Goal: Task Accomplishment & Management: Use online tool/utility

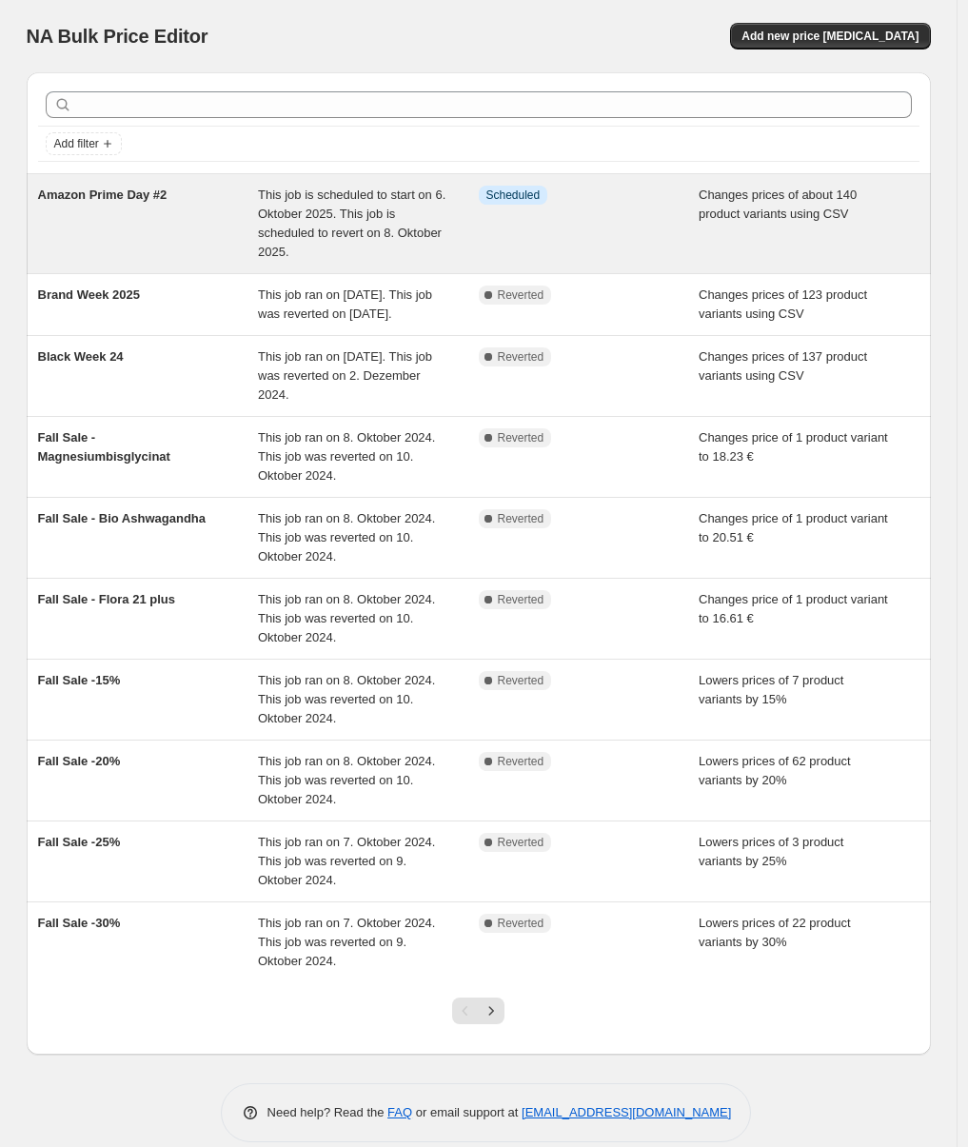
click at [182, 215] on div "Amazon Prime Day #2" at bounding box center [148, 224] width 221 height 76
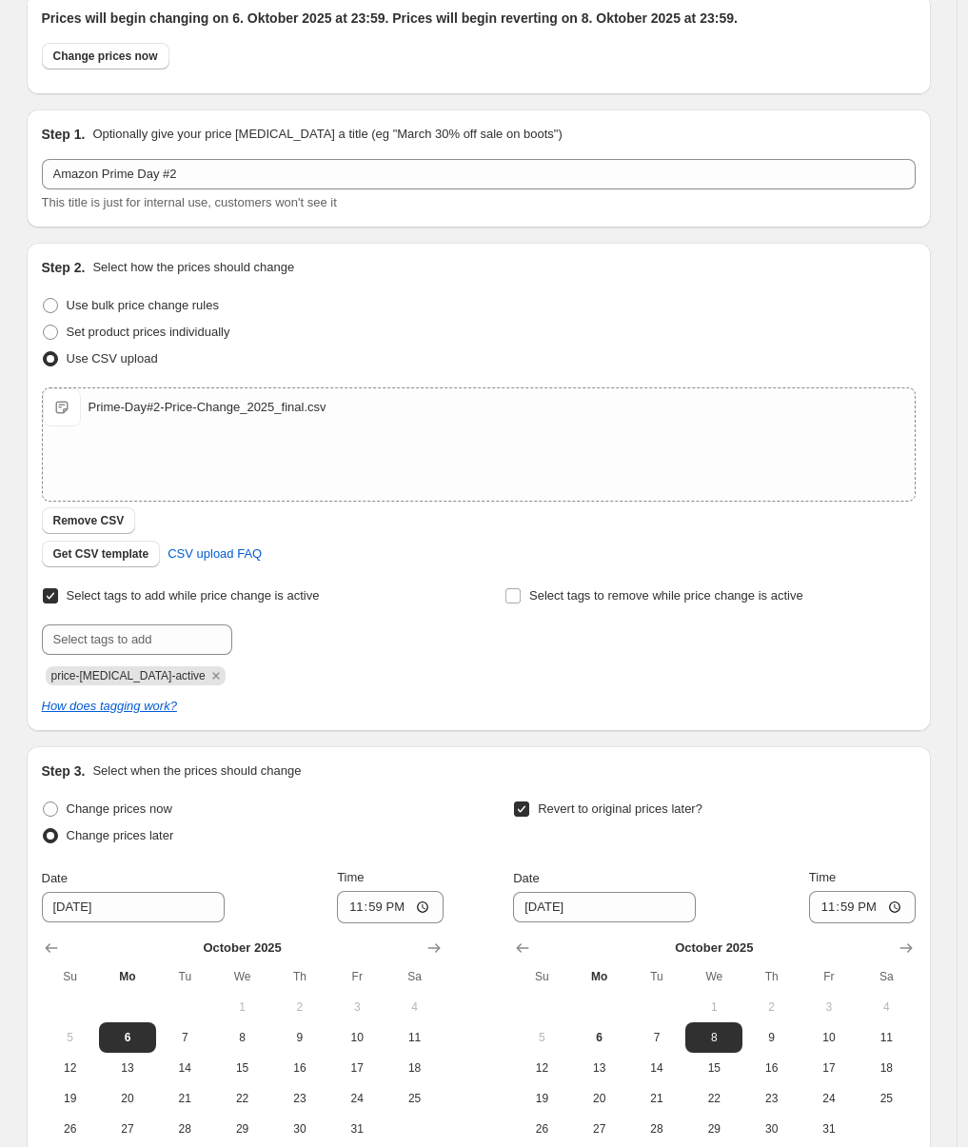
scroll to position [94, 0]
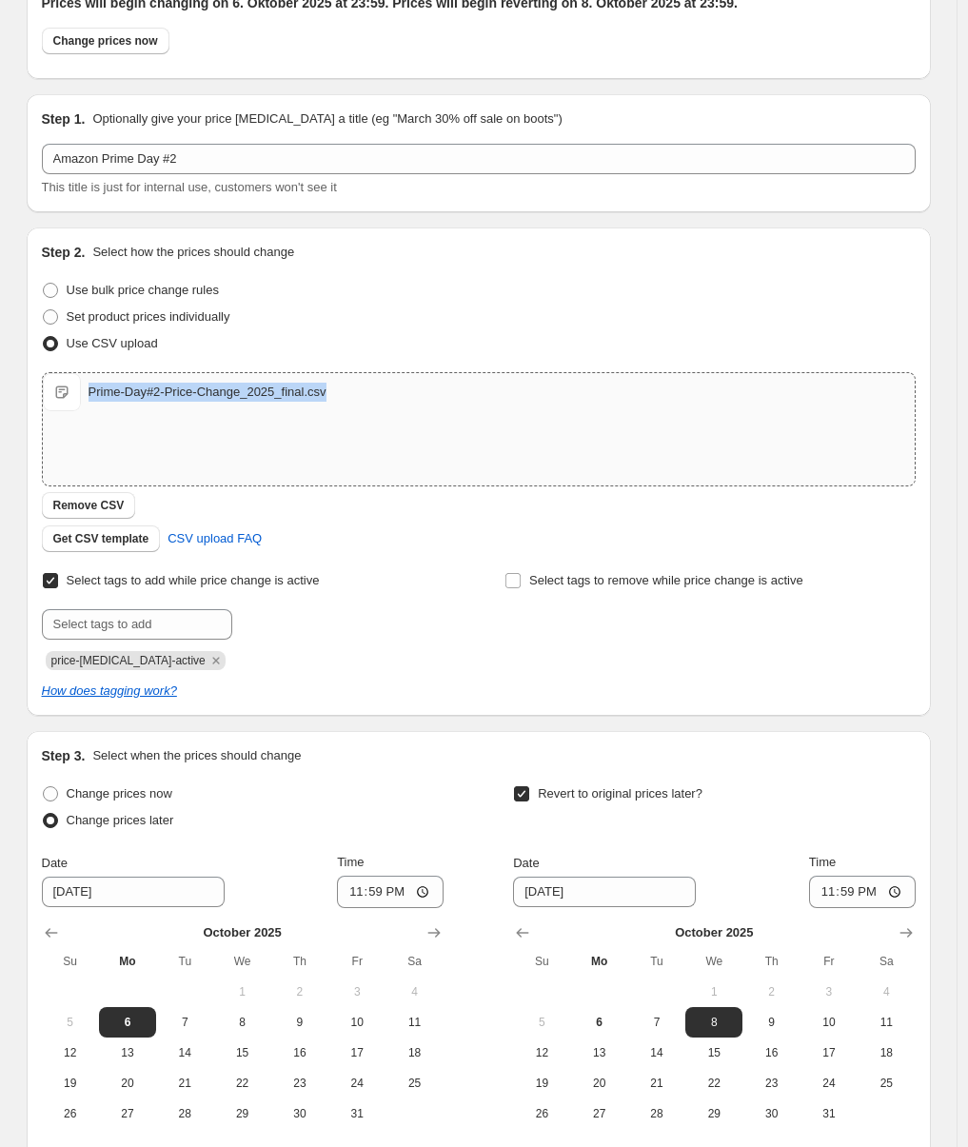
drag, startPoint x: 350, startPoint y: 391, endPoint x: 94, endPoint y: 401, distance: 256.3
click at [94, 401] on div "Prime-Day#2-Price-Change_2025_final.csv Prime-Day#2-Price-Change_2025_final.csv" at bounding box center [479, 392] width 872 height 38
click at [125, 502] on span "Remove CSV" at bounding box center [88, 505] width 71 height 15
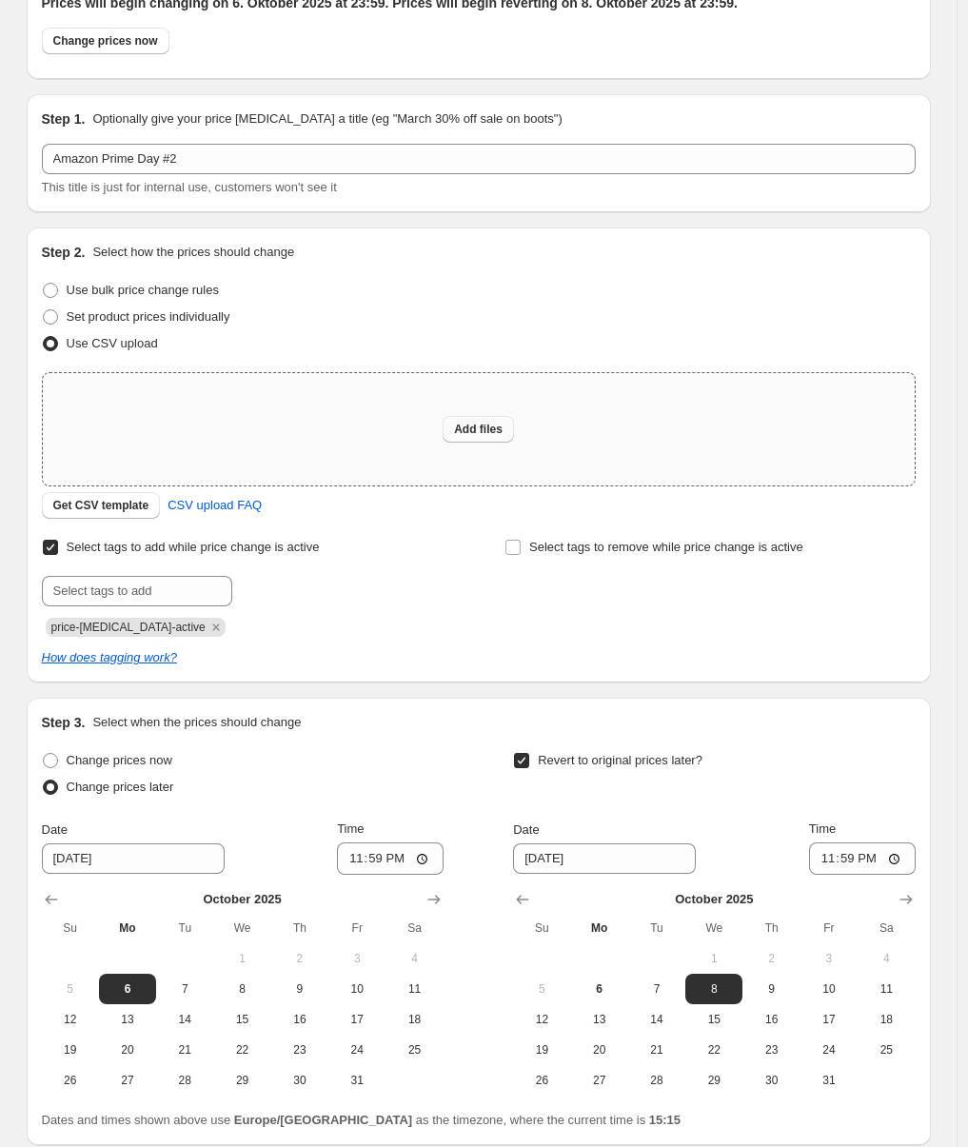
click at [483, 432] on span "Add files" at bounding box center [478, 429] width 49 height 15
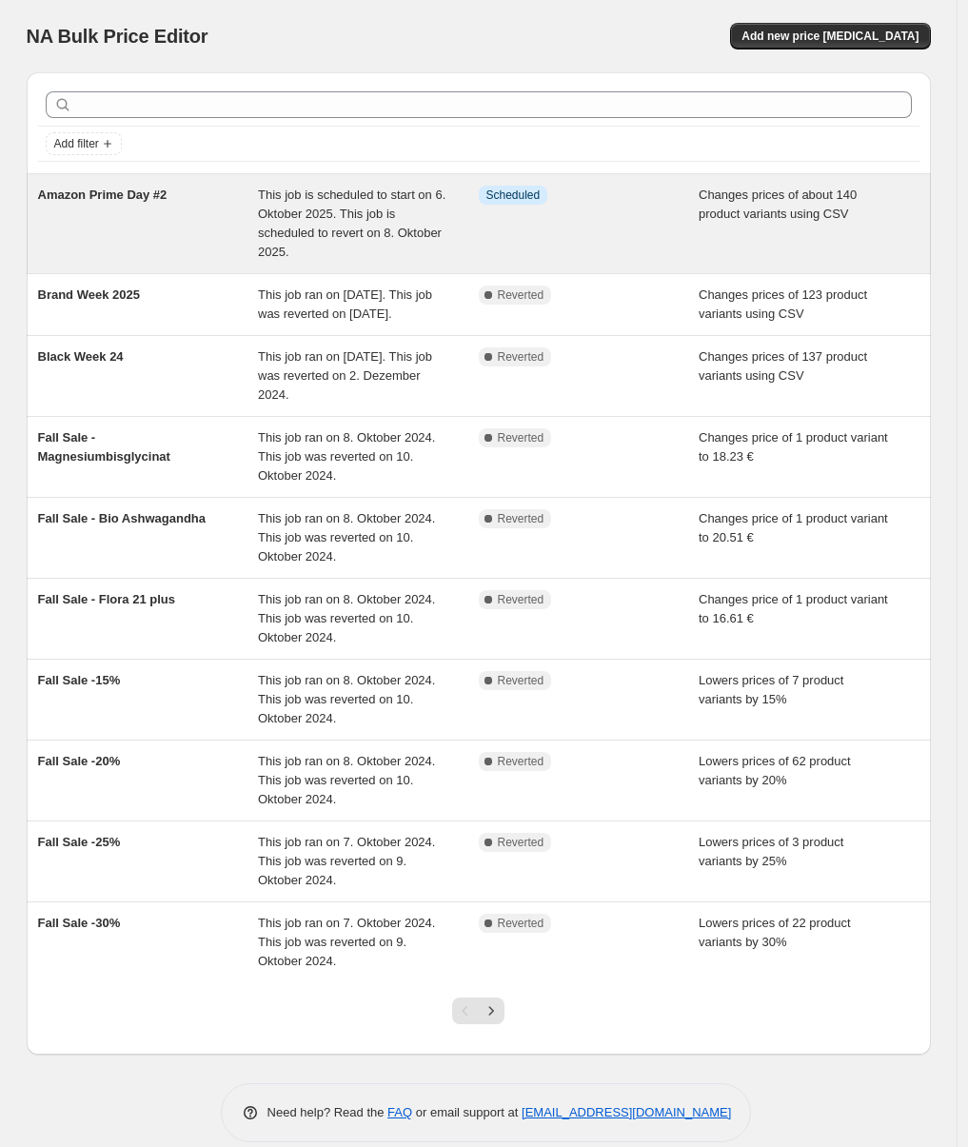
click at [264, 225] on div "This job is scheduled to start on 6. Oktober 2025. This job is scheduled to rev…" at bounding box center [368, 224] width 221 height 76
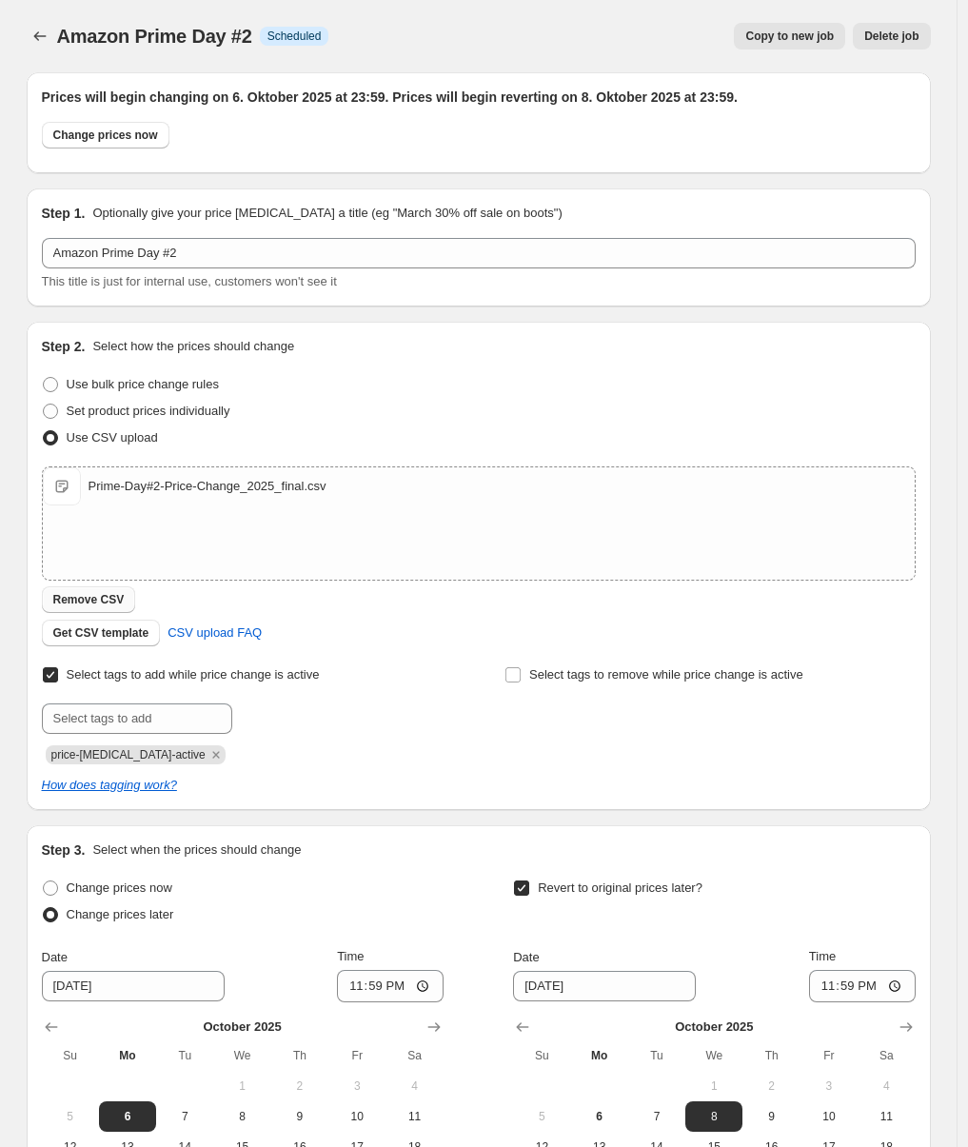
click at [122, 593] on span "Remove CSV" at bounding box center [88, 599] width 71 height 15
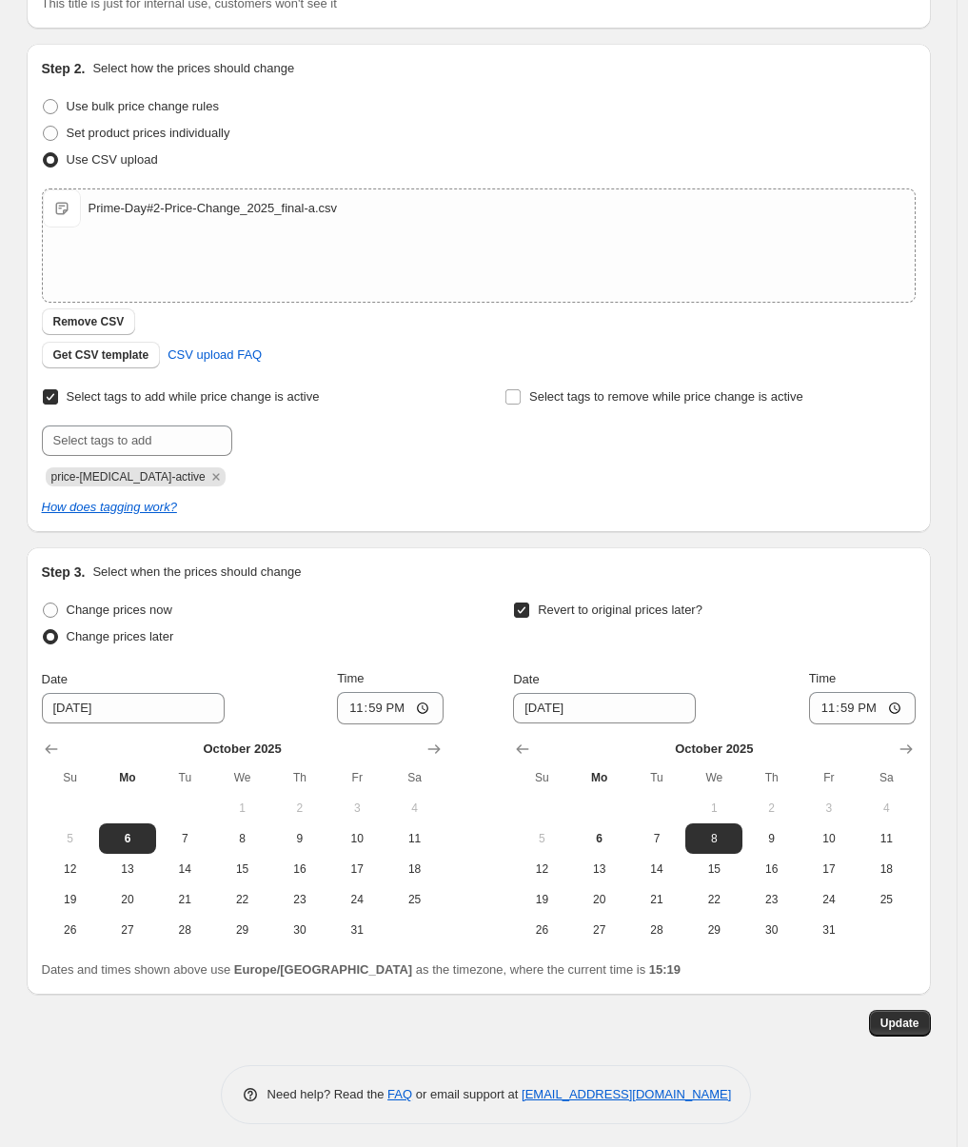
scroll to position [284, 0]
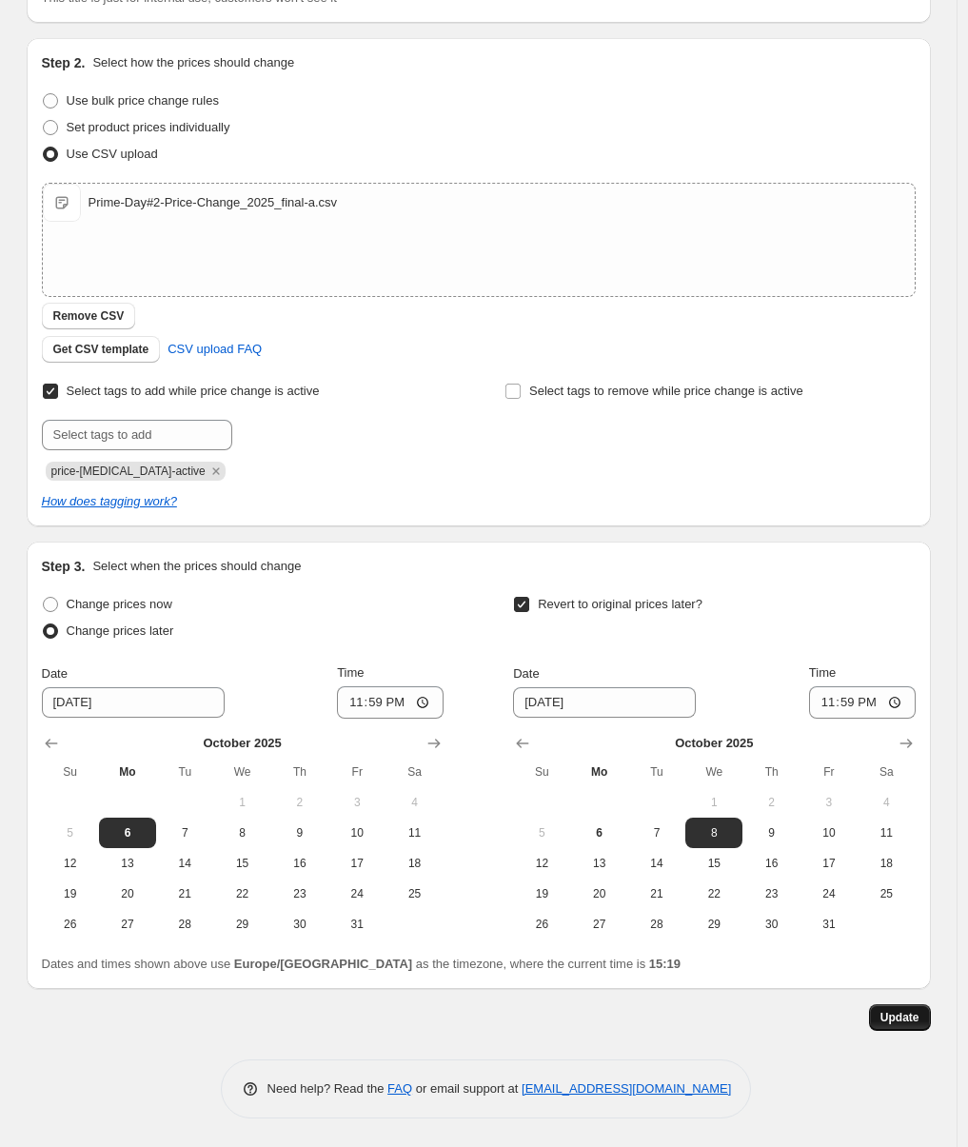
click at [894, 1021] on span "Update" at bounding box center [900, 1017] width 39 height 15
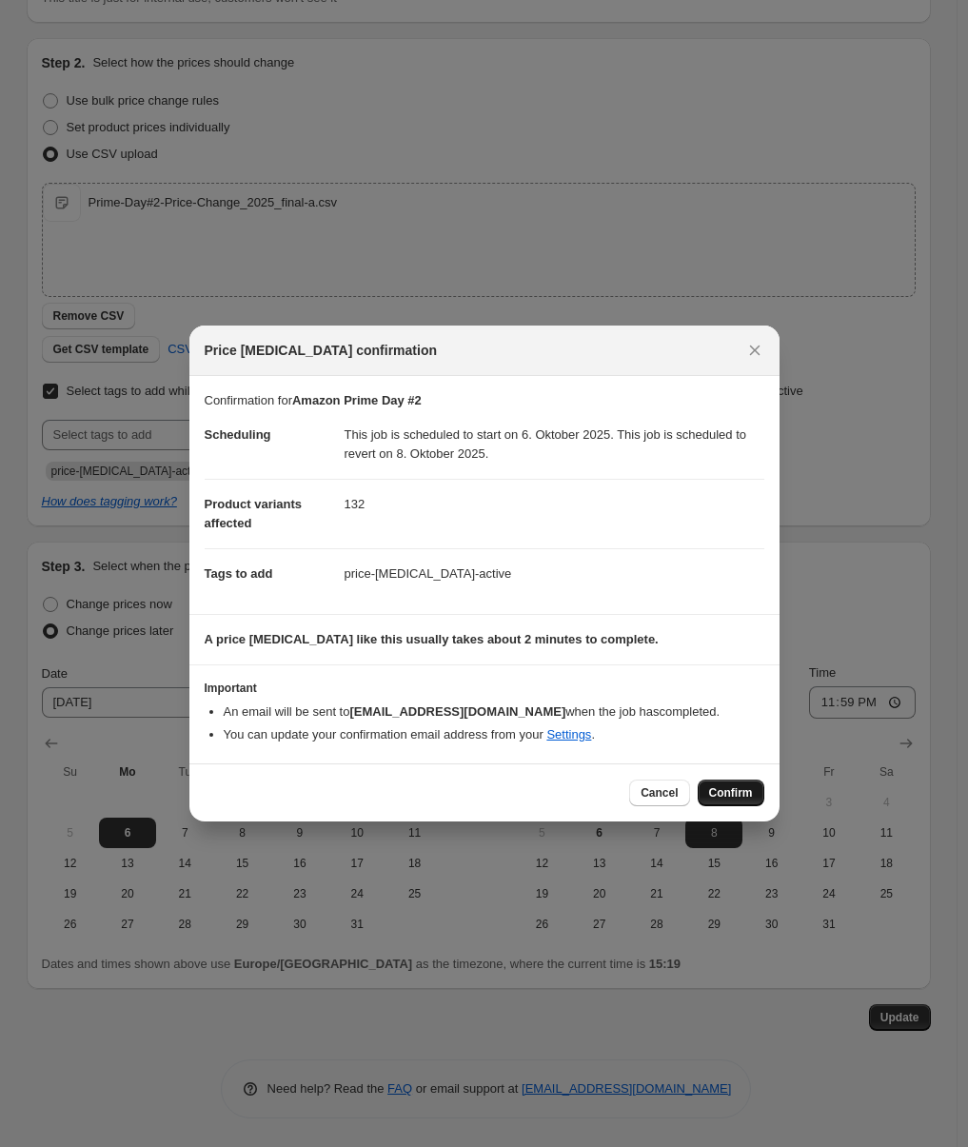
click at [732, 793] on span "Confirm" at bounding box center [731, 793] width 44 height 15
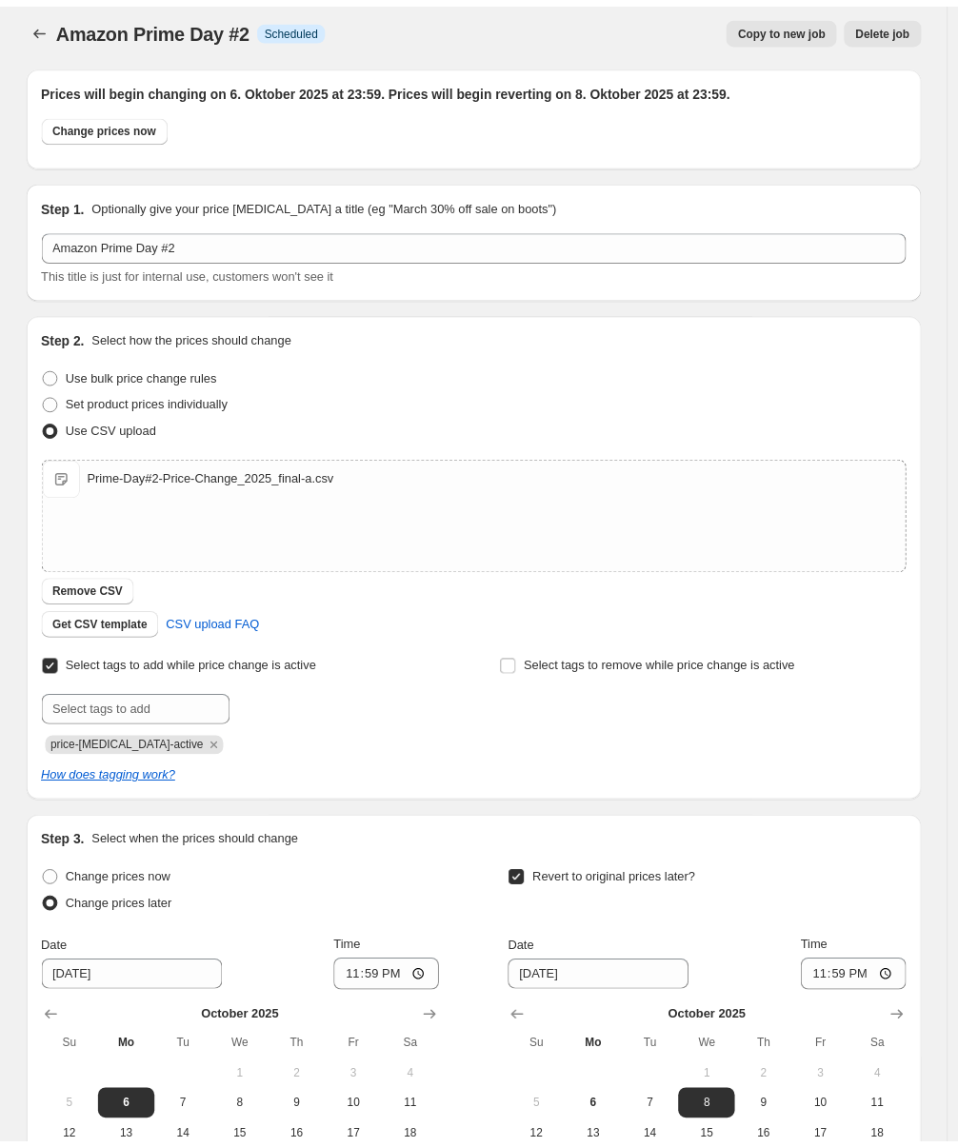
scroll to position [0, 0]
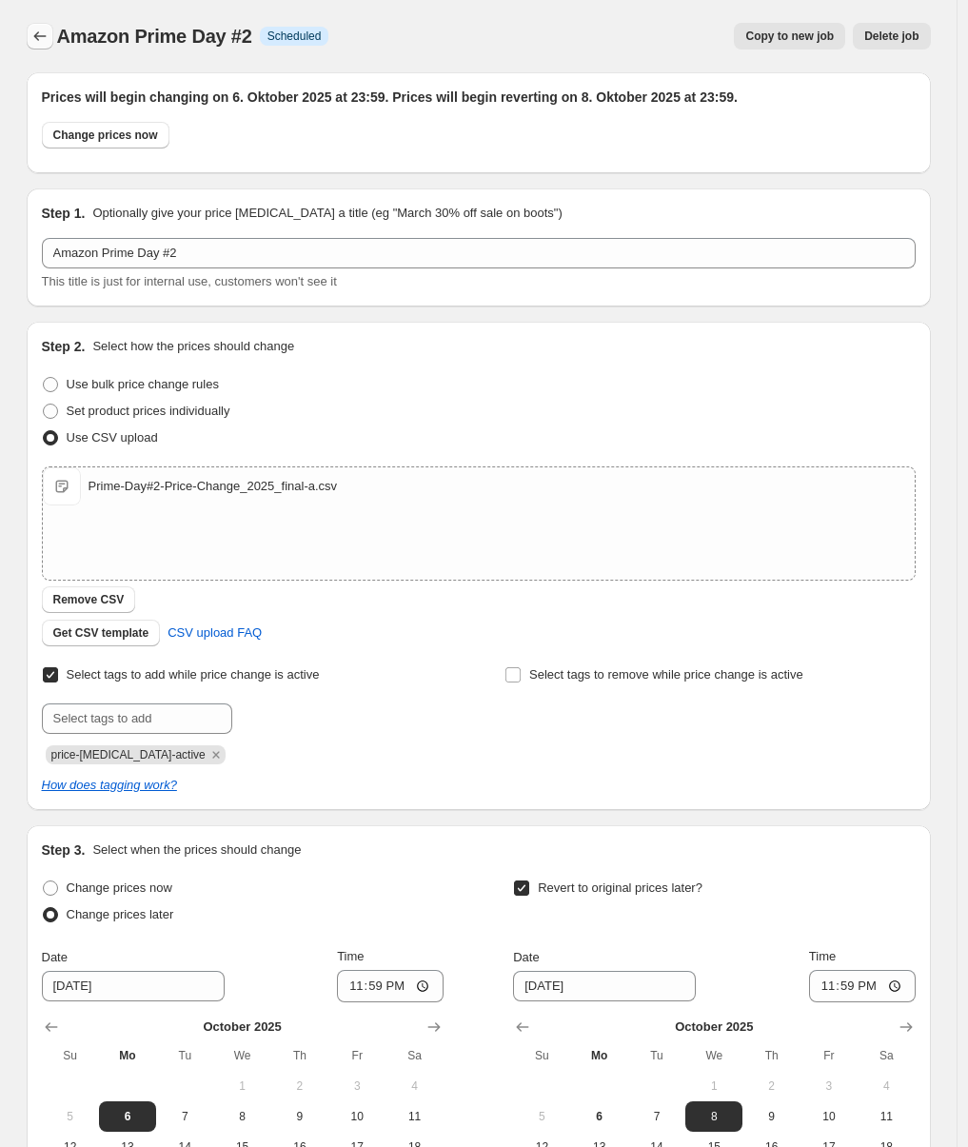
click at [43, 38] on icon "Price change jobs" at bounding box center [39, 36] width 19 height 19
